Goal: Transaction & Acquisition: Book appointment/travel/reservation

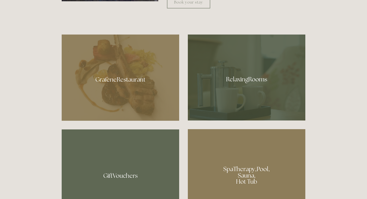
scroll to position [325, 0]
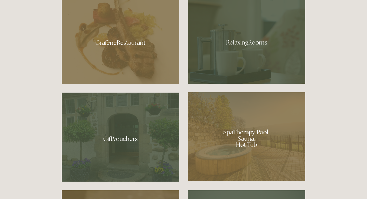
click at [125, 44] on div at bounding box center [121, 41] width 118 height 86
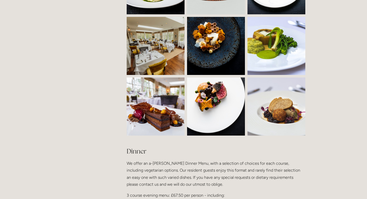
scroll to position [477, 0]
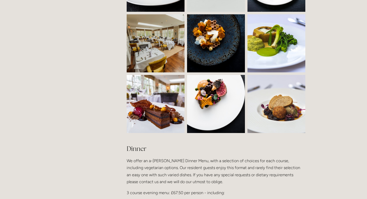
click at [160, 39] on img at bounding box center [170, 43] width 87 height 58
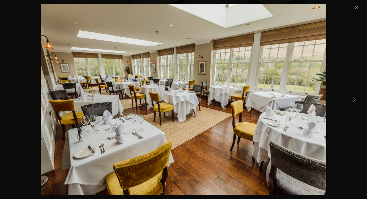
click at [356, 8] on link "Close" at bounding box center [357, 7] width 6 height 6
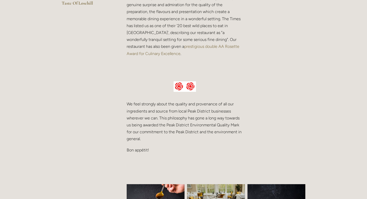
scroll to position [0, 0]
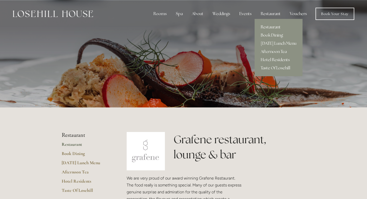
click at [274, 61] on link "Hotel Residents" at bounding box center [279, 60] width 48 height 8
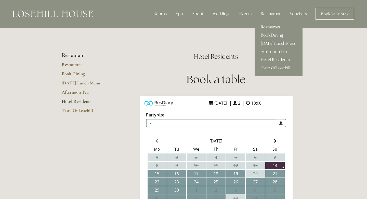
click at [281, 68] on link "Taste Of Losehill" at bounding box center [279, 68] width 48 height 8
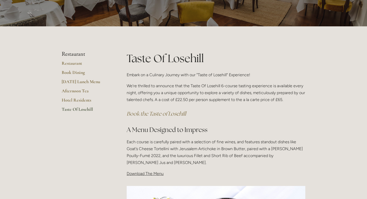
scroll to position [51, 0]
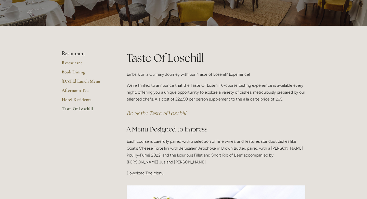
click at [149, 175] on span "Download The Menu" at bounding box center [145, 172] width 37 height 5
click at [143, 172] on span "Download The Menu" at bounding box center [145, 172] width 37 height 5
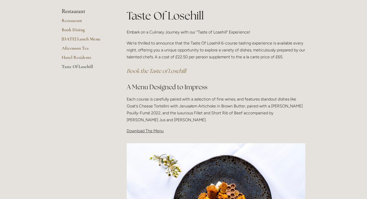
scroll to position [93, 0]
click at [146, 128] on span "Download The Menu" at bounding box center [145, 130] width 37 height 5
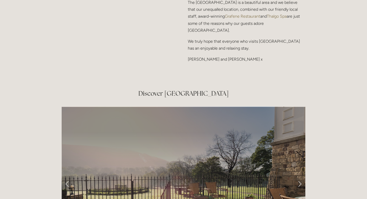
scroll to position [867, 0]
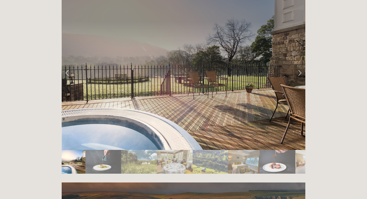
click at [300, 65] on link "Next Slide" at bounding box center [299, 72] width 11 height 15
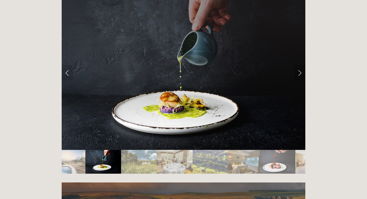
click at [300, 65] on link "Next Slide" at bounding box center [299, 72] width 11 height 15
click at [299, 65] on link "Next Slide" at bounding box center [299, 72] width 11 height 15
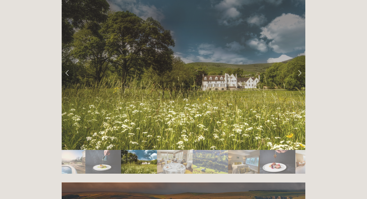
click at [173, 150] on img "Slide 4" at bounding box center [175, 162] width 36 height 24
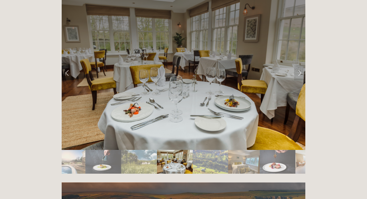
click at [211, 150] on img "Slide 5" at bounding box center [211, 162] width 36 height 24
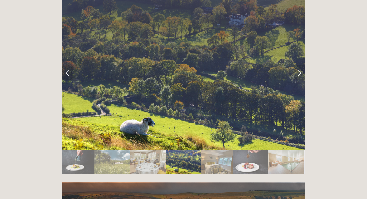
click at [226, 150] on img "Slide 6" at bounding box center [217, 162] width 32 height 24
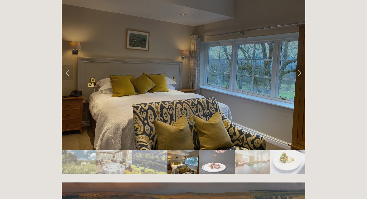
click at [228, 150] on img "Slide 7" at bounding box center [216, 162] width 35 height 24
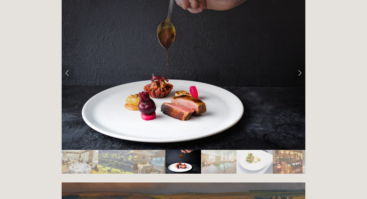
click at [232, 150] on img "Slide 8" at bounding box center [218, 162] width 35 height 24
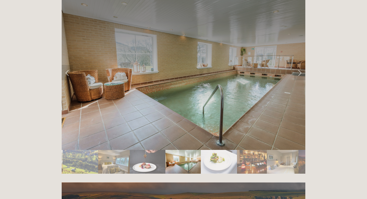
click at [257, 150] on img "Slide 10" at bounding box center [252, 162] width 30 height 24
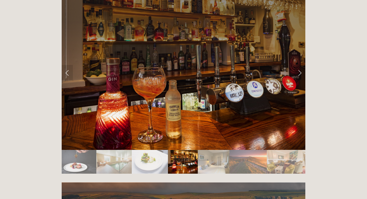
click at [161, 150] on img "Slide 9" at bounding box center [150, 162] width 36 height 24
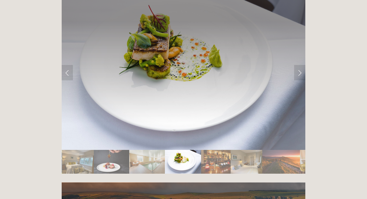
click at [187, 150] on img "Slide 9" at bounding box center [183, 162] width 36 height 24
click at [217, 150] on img "Slide 10" at bounding box center [216, 162] width 30 height 24
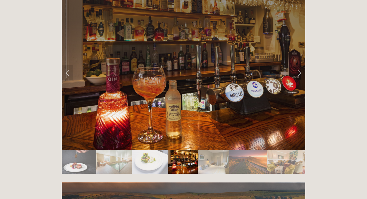
click at [215, 150] on img "Slide 11" at bounding box center [214, 162] width 32 height 24
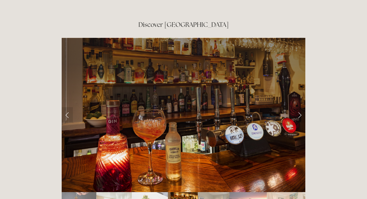
scroll to position [793, 0]
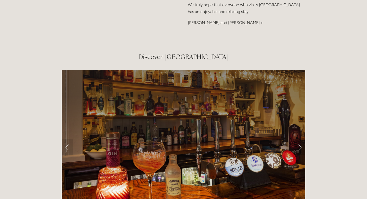
click at [299, 139] on link "Next Slide" at bounding box center [299, 146] width 11 height 15
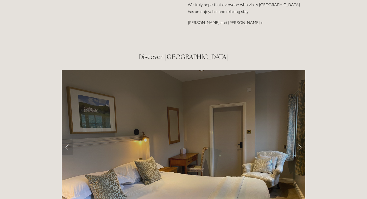
click at [300, 139] on link "Next Slide" at bounding box center [299, 146] width 11 height 15
click at [302, 139] on link "Next Slide" at bounding box center [299, 146] width 11 height 15
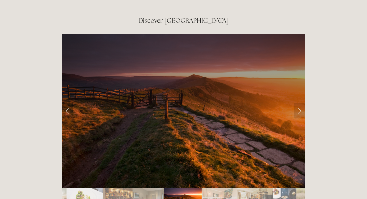
scroll to position [829, 0]
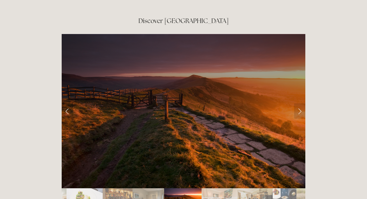
click at [216, 188] on img "Slide 13" at bounding box center [220, 200] width 36 height 24
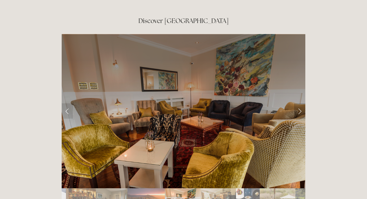
click at [300, 103] on link "Next Slide" at bounding box center [299, 110] width 11 height 15
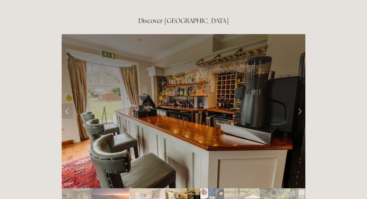
click at [300, 103] on link "Next Slide" at bounding box center [299, 110] width 11 height 15
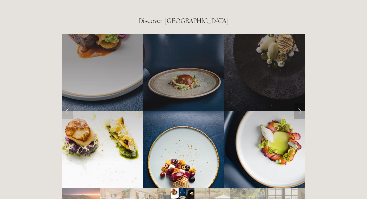
click at [300, 103] on link "Next Slide" at bounding box center [299, 110] width 11 height 15
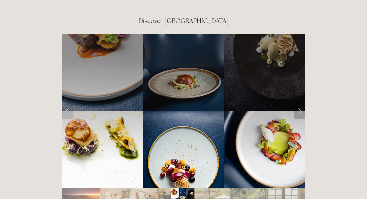
click at [299, 103] on link "Next Slide" at bounding box center [299, 110] width 11 height 15
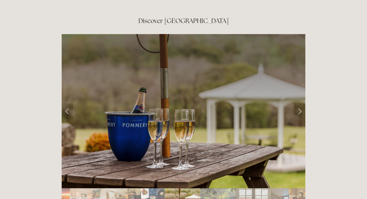
click at [228, 188] on img "Slide 17" at bounding box center [218, 200] width 35 height 24
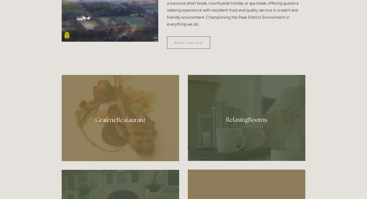
scroll to position [0, 0]
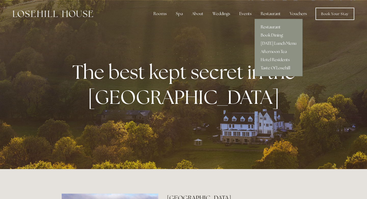
click at [269, 25] on link "Restaurant" at bounding box center [279, 27] width 48 height 8
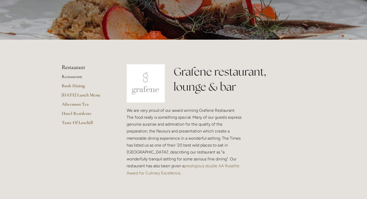
scroll to position [68, 0]
click at [82, 121] on link "Taste Of Losehill" at bounding box center [86, 123] width 49 height 9
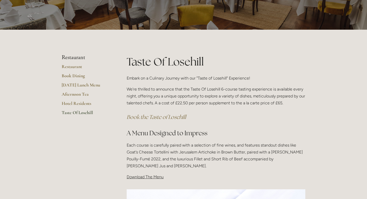
scroll to position [46, 0]
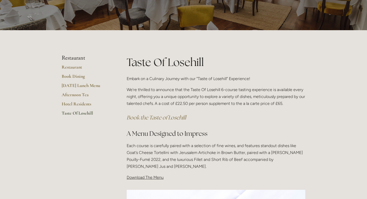
click at [151, 177] on span "Download The Menu" at bounding box center [145, 177] width 37 height 5
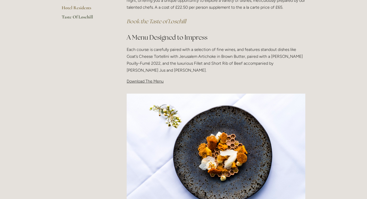
scroll to position [179, 0]
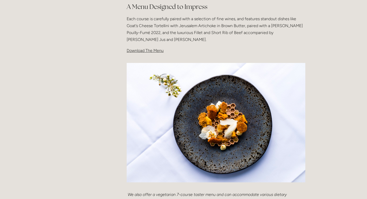
scroll to position [102, 0]
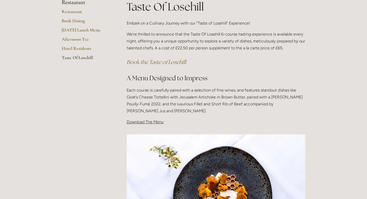
click at [158, 62] on em "Book the Taste of Losehill" at bounding box center [156, 61] width 59 height 7
click at [157, 122] on span "Download The Menu" at bounding box center [145, 121] width 37 height 5
click at [196, 160] on img at bounding box center [216, 193] width 179 height 119
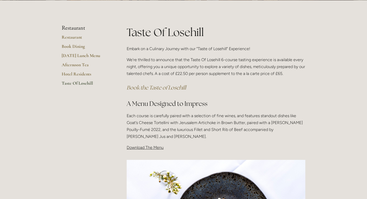
scroll to position [77, 0]
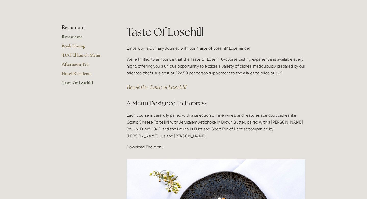
click at [73, 37] on link "Restaurant" at bounding box center [86, 38] width 49 height 9
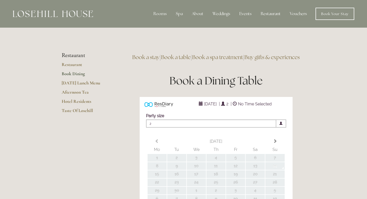
type input "Any Area"
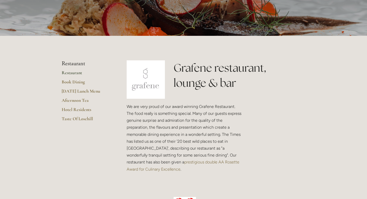
scroll to position [79, 0]
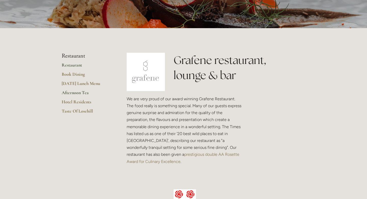
click at [77, 93] on link "Afternoon Tea" at bounding box center [86, 94] width 49 height 9
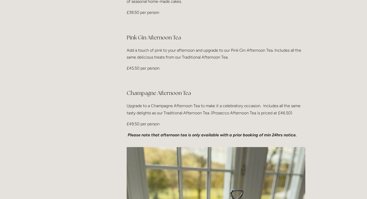
scroll to position [183, 0]
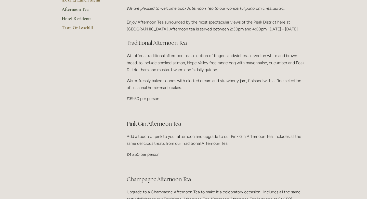
click at [73, 18] on link "Hotel Residents" at bounding box center [86, 20] width 49 height 9
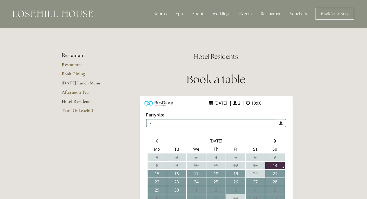
click at [85, 80] on link "[DATE] Lunch Menu" at bounding box center [86, 84] width 49 height 9
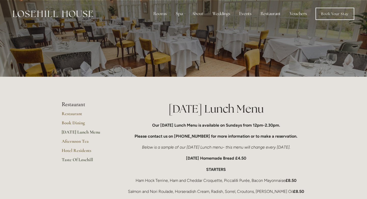
click at [74, 158] on link "Taste Of Losehill" at bounding box center [86, 160] width 49 height 9
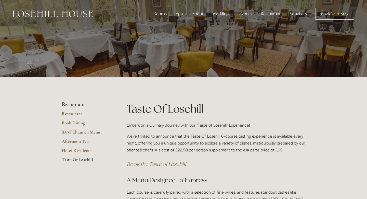
click at [173, 163] on em "Book the Taste of Losehill" at bounding box center [156, 163] width 59 height 7
click at [329, 14] on link "Book Your Stay" at bounding box center [335, 14] width 39 height 12
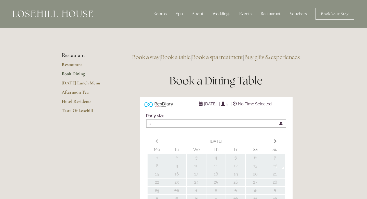
type input "Any Area"
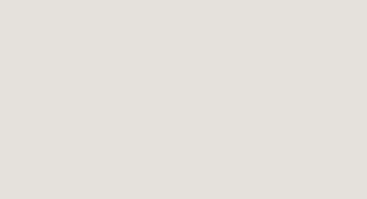
scroll to position [405, 0]
